Goal: Information Seeking & Learning: Learn about a topic

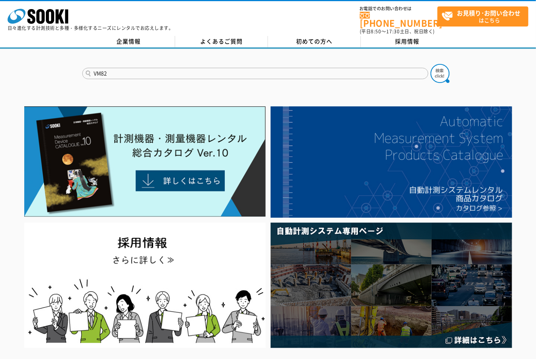
type input "VM82"
click at [431, 64] on button at bounding box center [440, 73] width 19 height 19
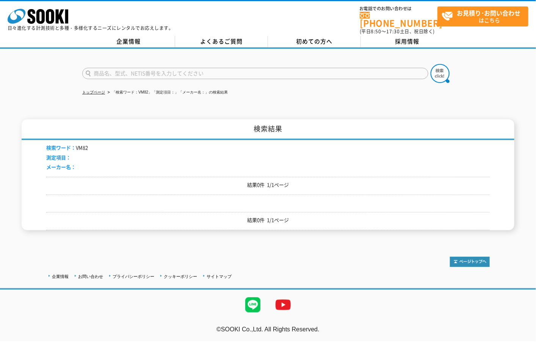
click at [133, 69] on input "text" at bounding box center [255, 73] width 346 height 11
type input "VM-82"
click at [437, 67] on img at bounding box center [440, 73] width 19 height 19
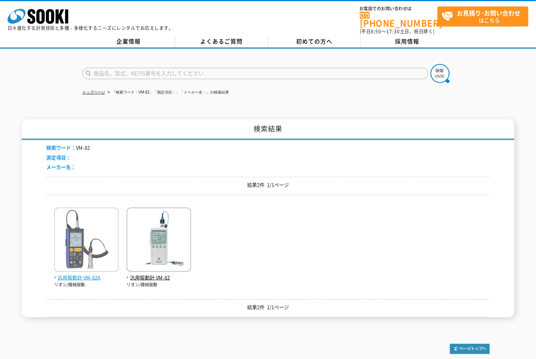
click at [89, 274] on span "汎用振動計 VM-82A" at bounding box center [86, 278] width 64 height 8
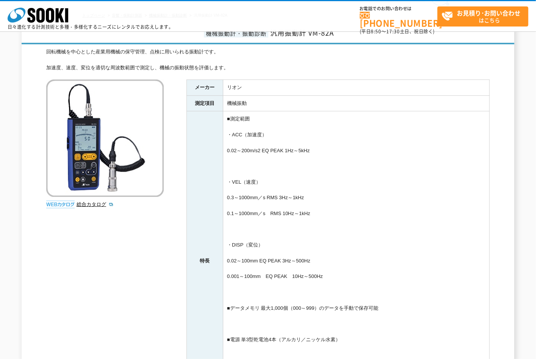
scroll to position [210, 0]
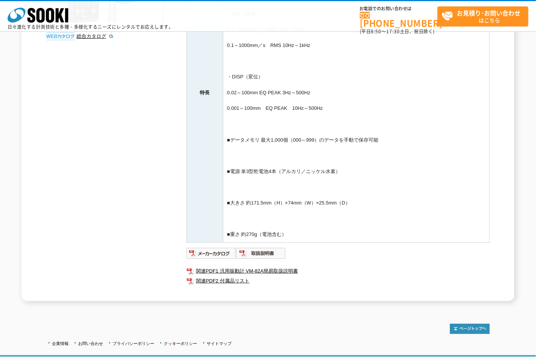
drag, startPoint x: 231, startPoint y: 138, endPoint x: 395, endPoint y: 139, distance: 163.4
click at [395, 139] on td "■測定範囲 ・ACC（加速度） 0.02～200m/s2 EQ PEAK 1Hz～5kHz ・VEL（速度） 0.3～1000mm／s RMS 3Hz～1kH…" at bounding box center [356, 93] width 267 height 300
copy td "データメモリ 最大1,000個（000～999）のデータを手動で保存可能"
